Goal: Find specific page/section: Find specific page/section

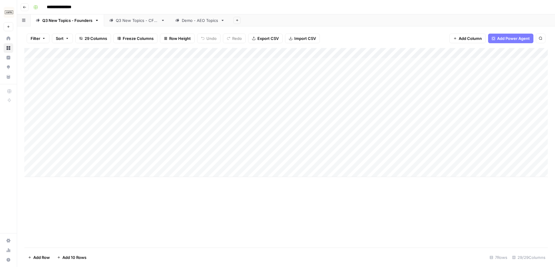
click at [132, 23] on div "Q3 New Topics - CFOs" at bounding box center [137, 20] width 43 height 6
click at [361, 192] on div "Add Column" at bounding box center [285, 147] width 523 height 199
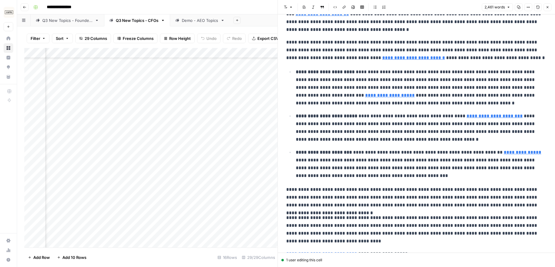
type input "[URL][DOMAIN_NAME]"
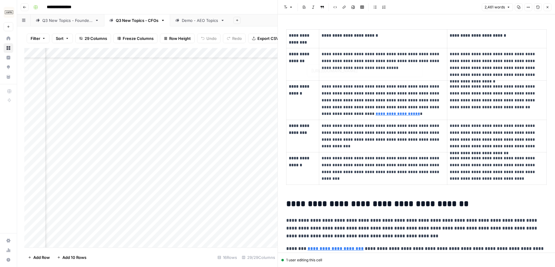
scroll to position [1481, 0]
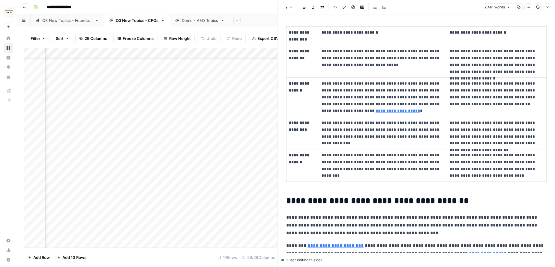
click at [546, 7] on icon "button" at bounding box center [547, 7] width 4 height 4
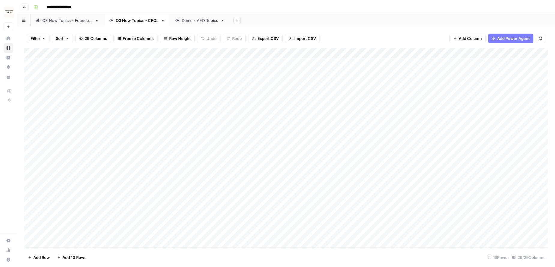
click at [24, 7] on icon "button" at bounding box center [24, 7] width 3 height 2
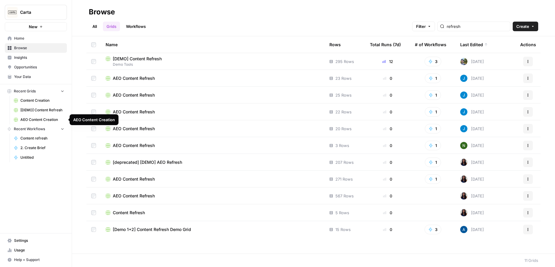
click at [40, 118] on span "AEO Content Creation" at bounding box center [42, 119] width 44 height 5
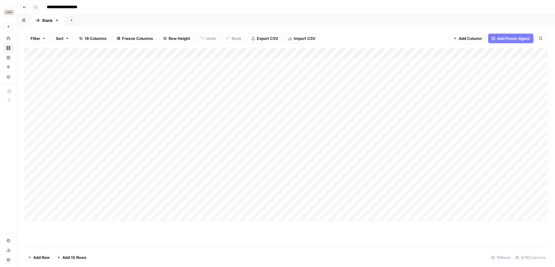
click at [25, 5] on icon "button" at bounding box center [25, 7] width 4 height 4
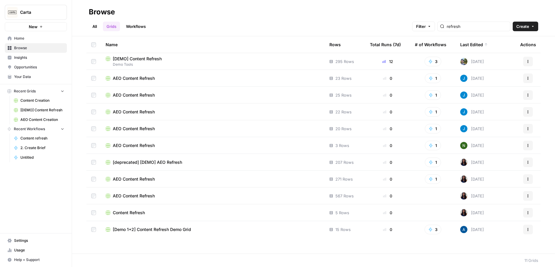
click at [26, 55] on span "Insights" at bounding box center [39, 57] width 50 height 5
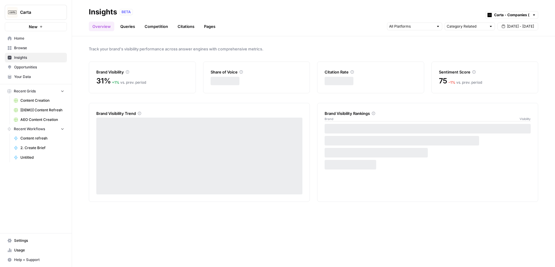
click at [30, 77] on span "Your Data" at bounding box center [39, 76] width 50 height 5
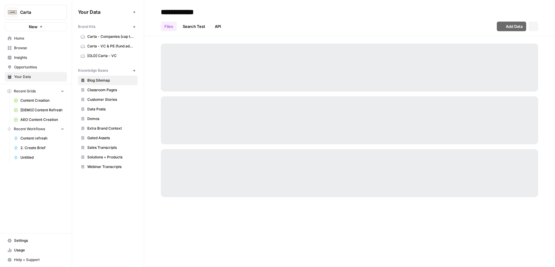
click at [31, 67] on span "Opportunities" at bounding box center [39, 66] width 50 height 5
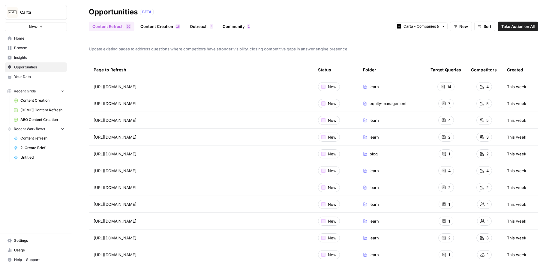
click at [27, 43] on link "Browse" at bounding box center [36, 48] width 62 height 10
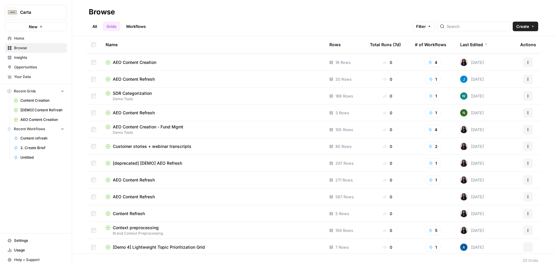
scroll to position [220, 0]
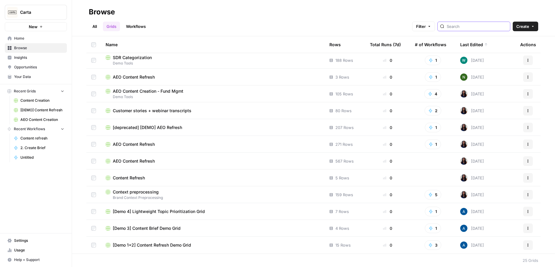
click at [481, 27] on input "search" at bounding box center [477, 26] width 61 height 6
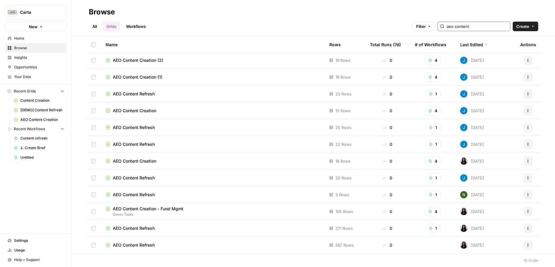
scroll to position [52, 0]
type input "aeo content creation"
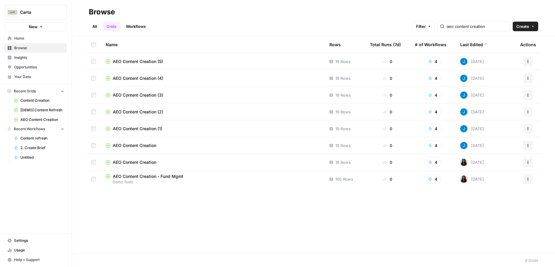
click at [150, 178] on span "AEO Content Creation - Fund Mgmt" at bounding box center [148, 176] width 70 height 6
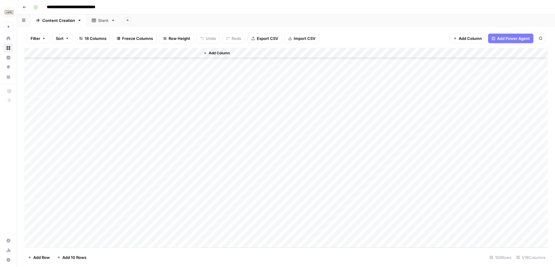
scroll to position [840, 0]
click at [25, 9] on button "Go back" at bounding box center [25, 7] width 8 height 8
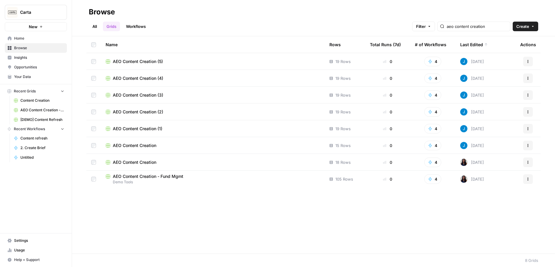
click at [143, 60] on span "AEO Content Creation (5)" at bounding box center [138, 61] width 50 height 6
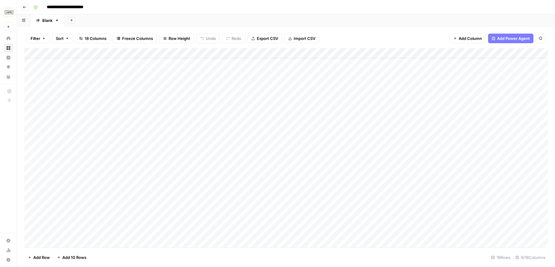
scroll to position [14, 0]
click at [23, 9] on button "Go back" at bounding box center [25, 7] width 8 height 8
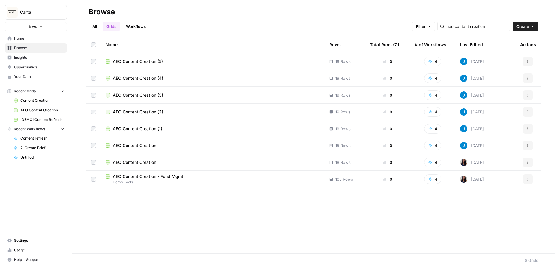
click at [148, 82] on td "AEO Content Creation (4)" at bounding box center [213, 78] width 224 height 16
click at [150, 79] on span "AEO Content Creation (4)" at bounding box center [138, 78] width 50 height 6
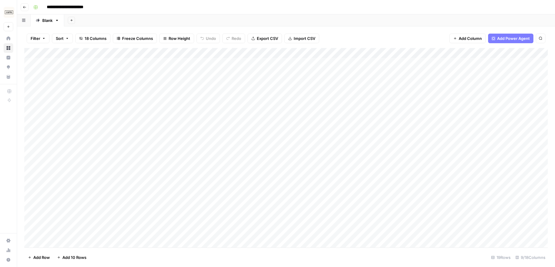
scroll to position [14, 0]
click at [25, 9] on button "Go back" at bounding box center [25, 7] width 8 height 8
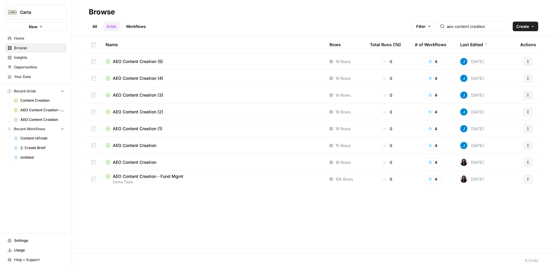
click at [142, 146] on span "AEO Content Creation" at bounding box center [134, 145] width 43 height 6
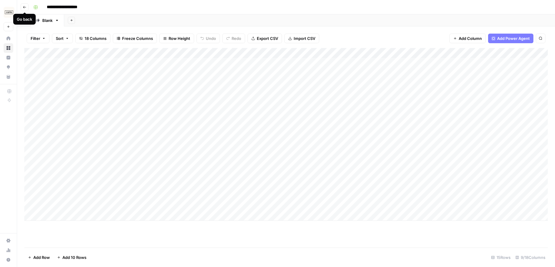
click at [25, 9] on button "Go back" at bounding box center [25, 7] width 8 height 8
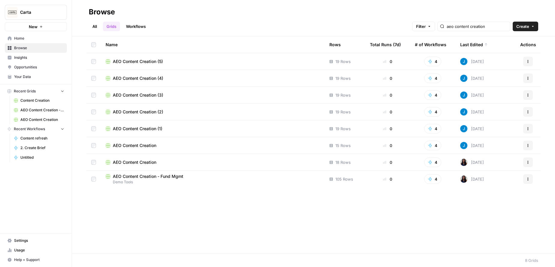
click at [142, 81] on span "AEO Content Creation (4)" at bounding box center [138, 78] width 50 height 6
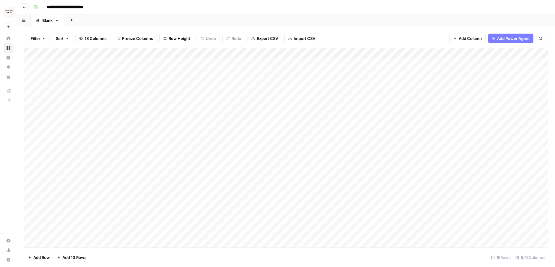
click at [96, 114] on div "Add Column" at bounding box center [285, 147] width 523 height 199
click at [24, 8] on icon "button" at bounding box center [25, 7] width 4 height 4
